Goal: Find specific page/section: Find specific page/section

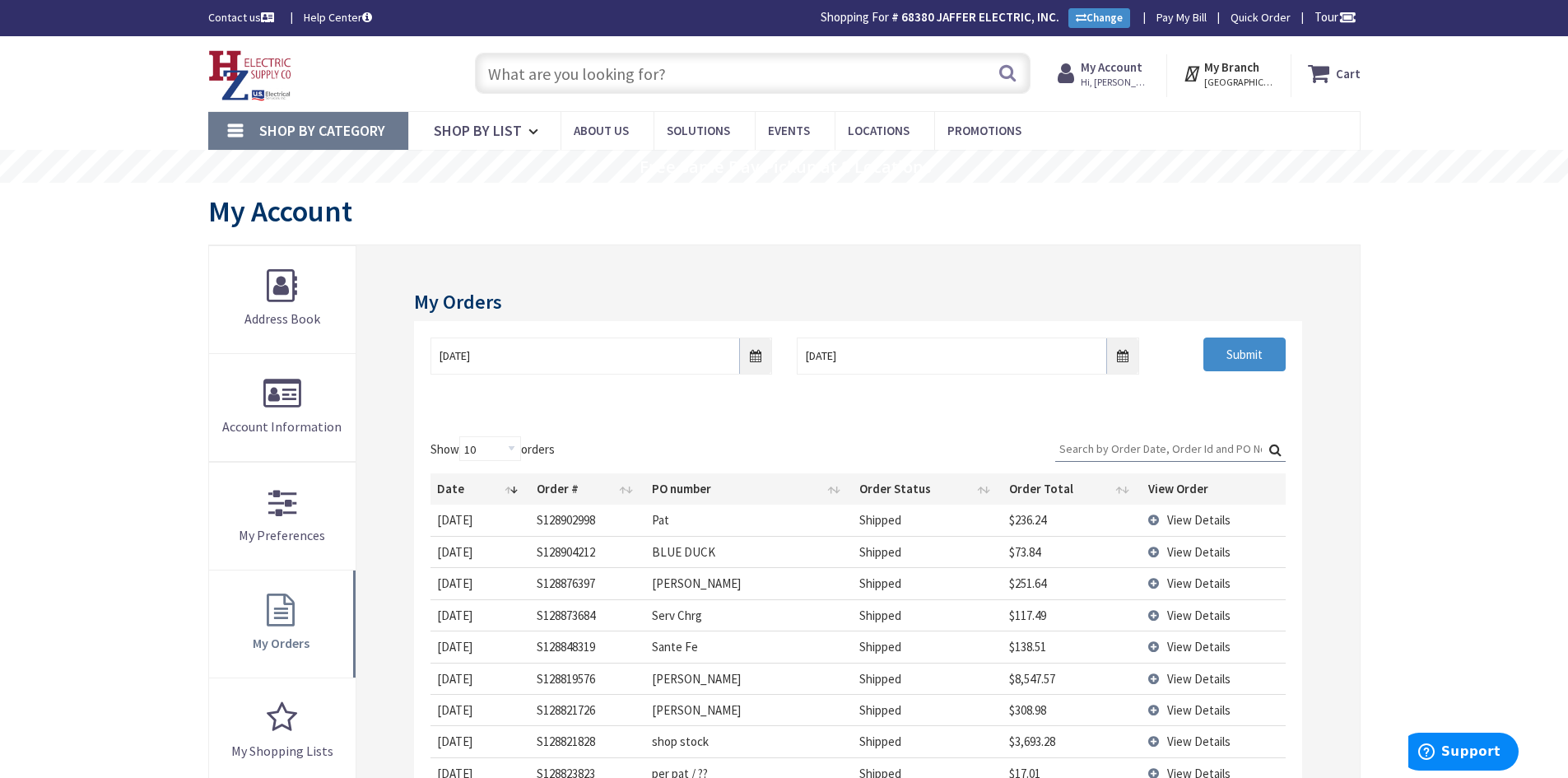
click at [1129, 69] on strong "My Account" at bounding box center [1112, 67] width 62 height 16
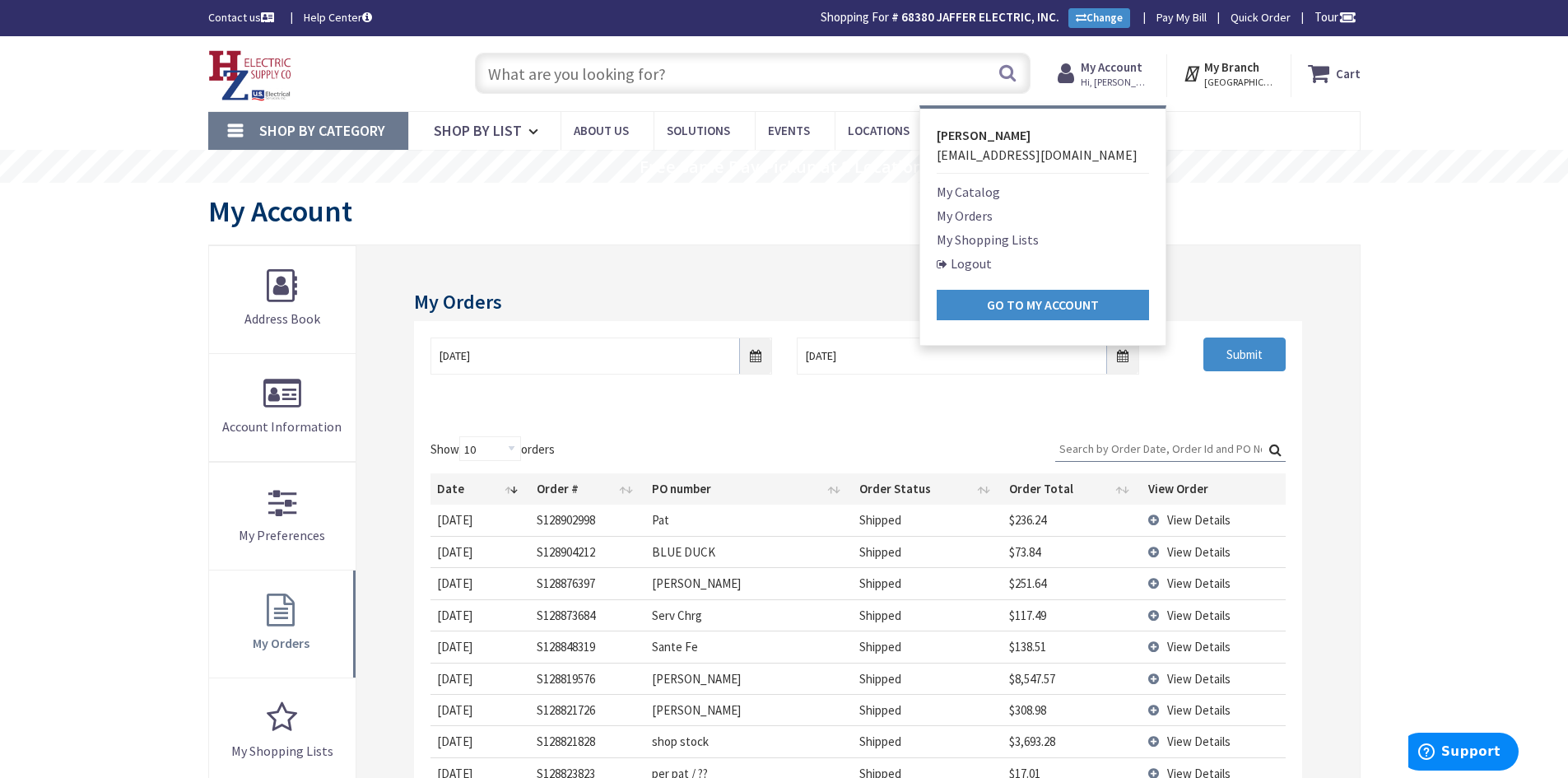
click at [1018, 241] on link "My Shopping Lists" at bounding box center [988, 240] width 102 height 20
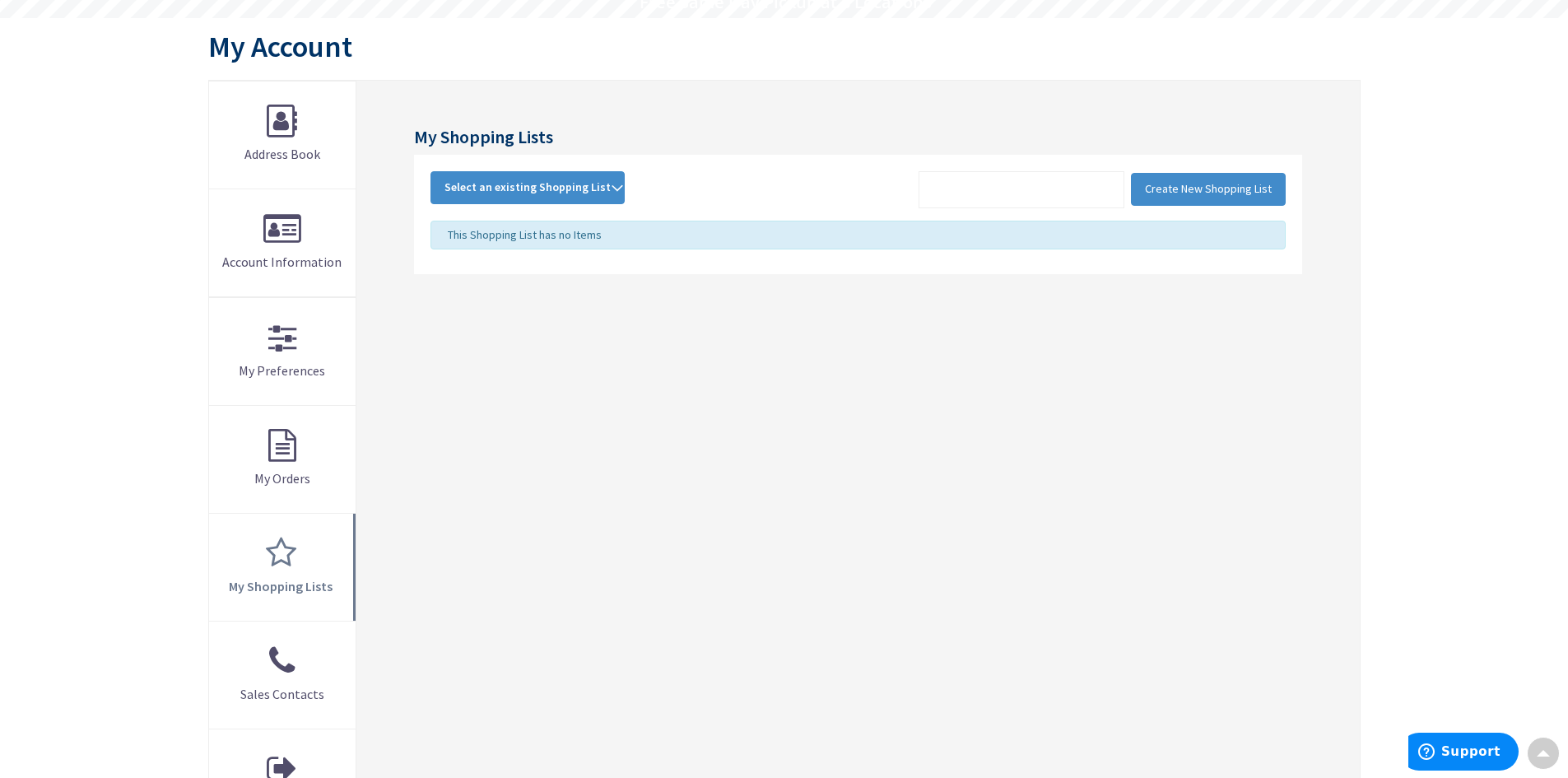
scroll to position [167, 0]
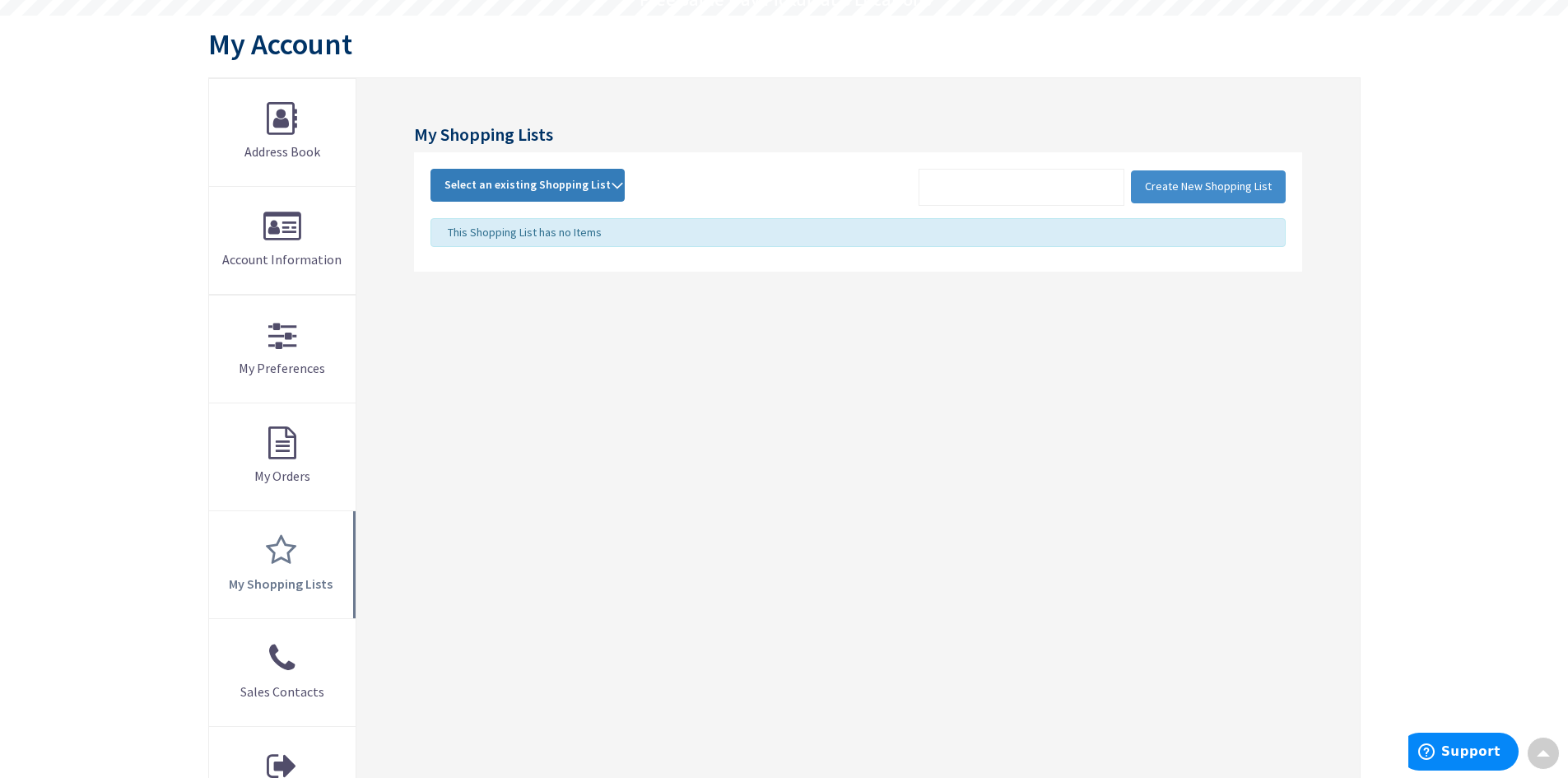
click at [524, 190] on span "Select an existing Shopping List" at bounding box center [527, 184] width 166 height 15
click at [462, 257] on link "boxes" at bounding box center [528, 258] width 193 height 37
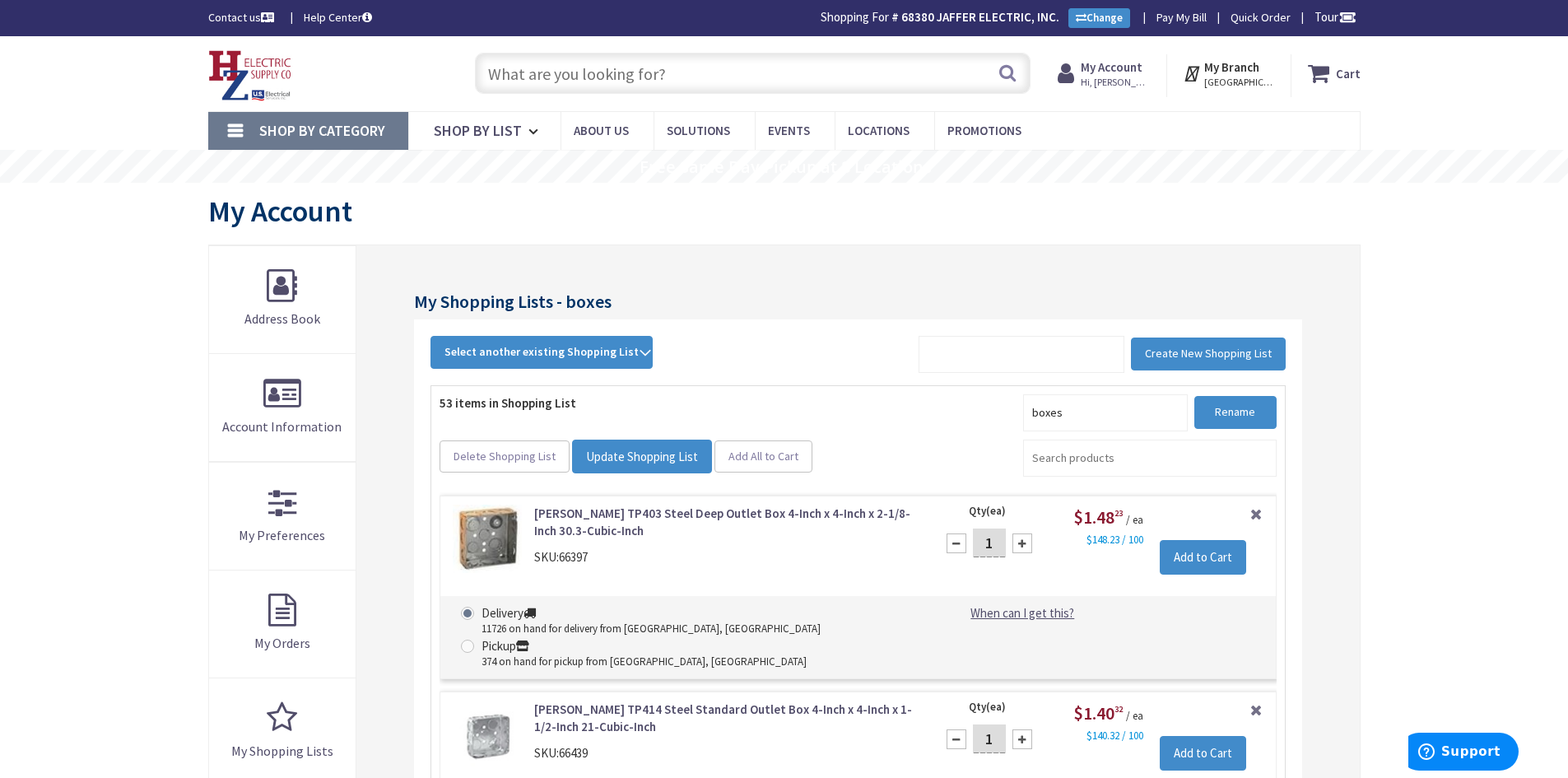
click at [558, 75] on input "text" at bounding box center [753, 73] width 555 height 41
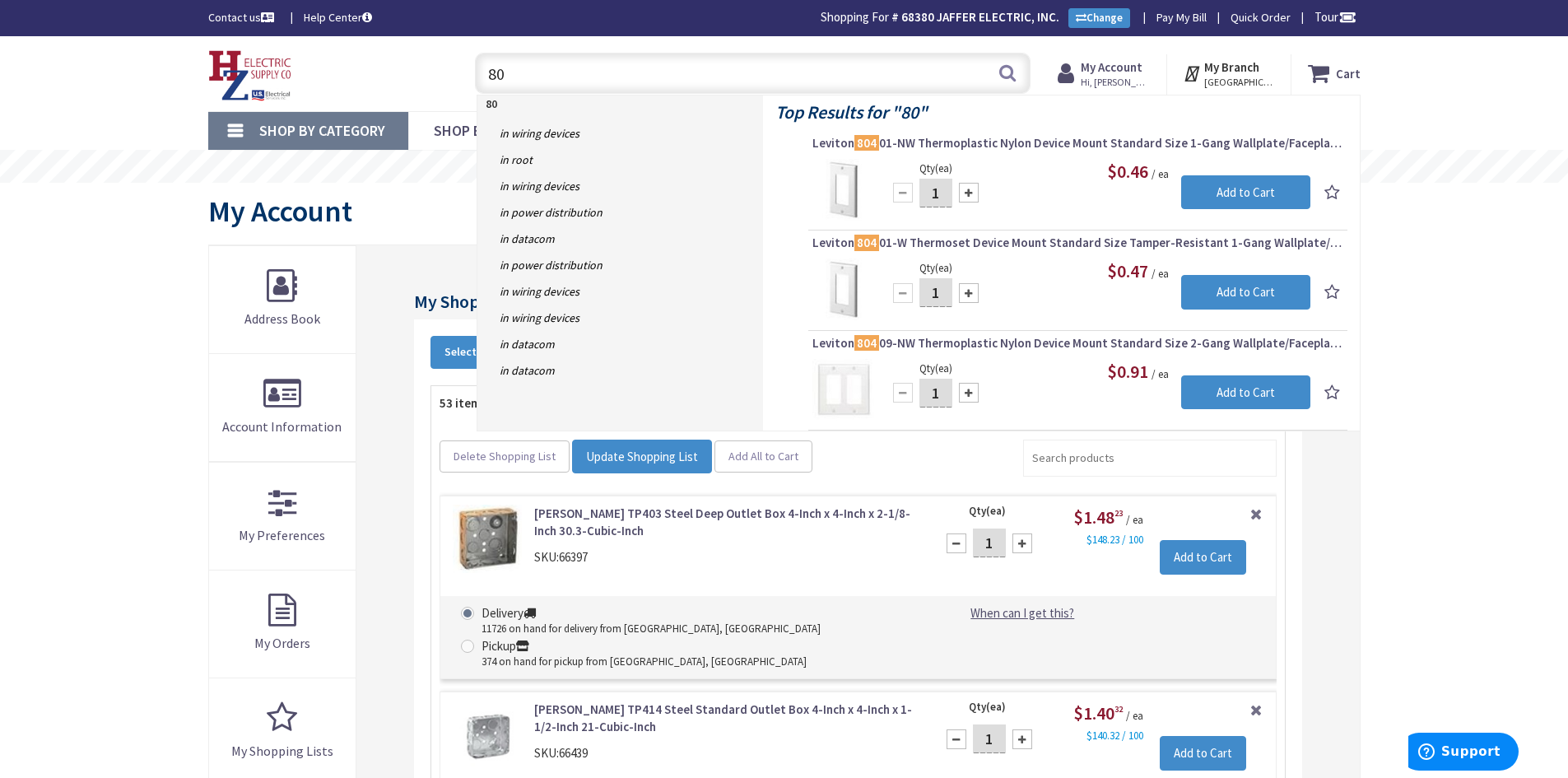
type input "8"
